Goal: Browse casually

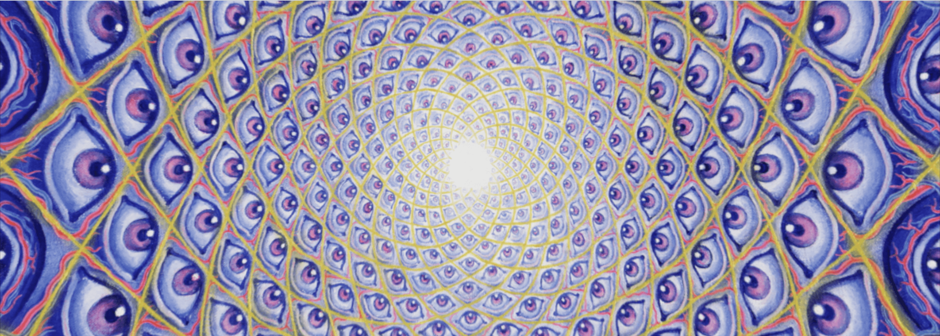
scroll to position [21, 0]
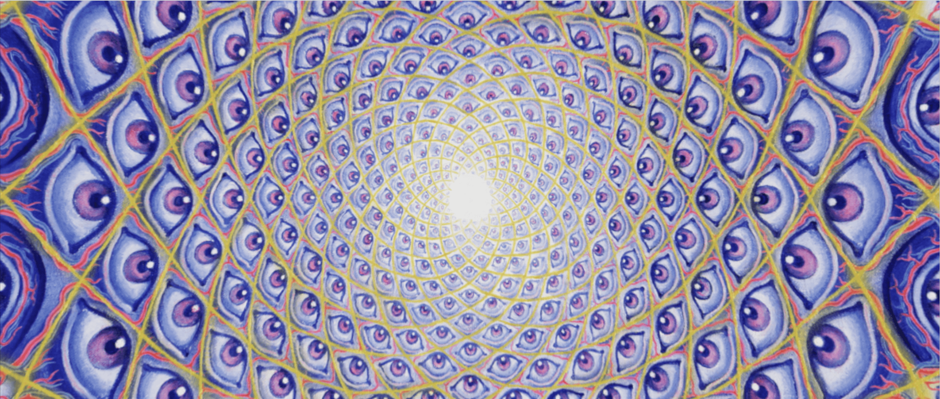
click at [831, 54] on video "Your browser does not support the video tag." at bounding box center [470, 200] width 940 height 529
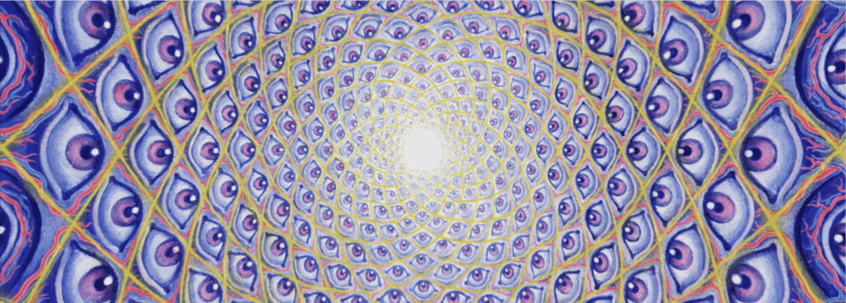
scroll to position [23, 0]
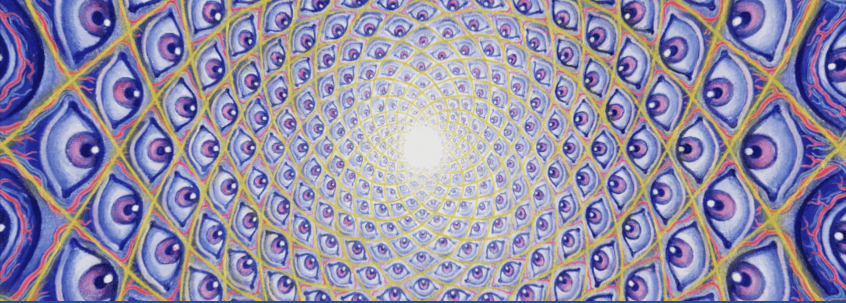
drag, startPoint x: 896, startPoint y: 0, endPoint x: 640, endPoint y: 137, distance: 289.9
click at [640, 137] on video "Your browser does not support the video tag." at bounding box center [423, 150] width 846 height 476
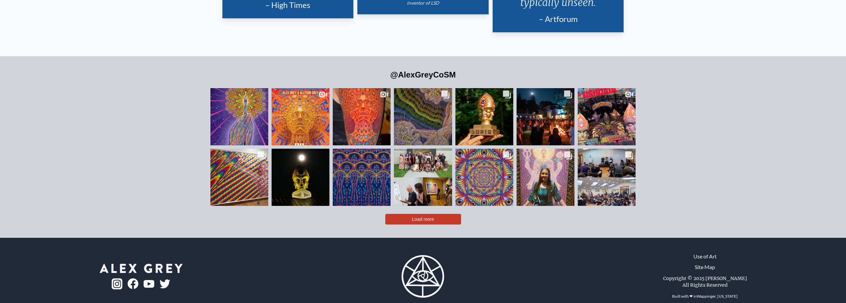
scroll to position [1731, 0]
